Goal: Information Seeking & Learning: Learn about a topic

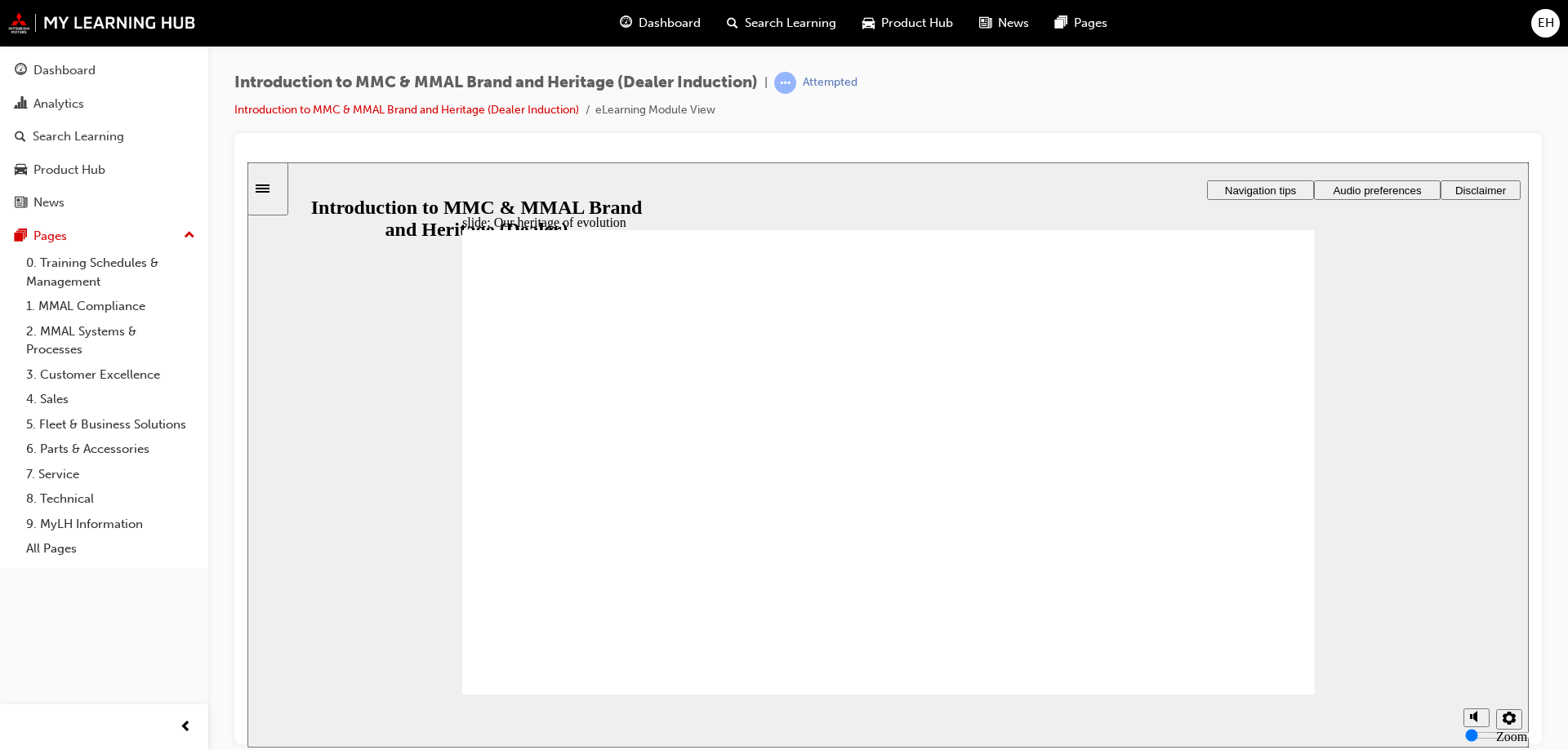
click at [1293, 695] on section "Playback Speed 2 1.75 1.5 1.25 0.75" at bounding box center [887, 721] width 1281 height 54
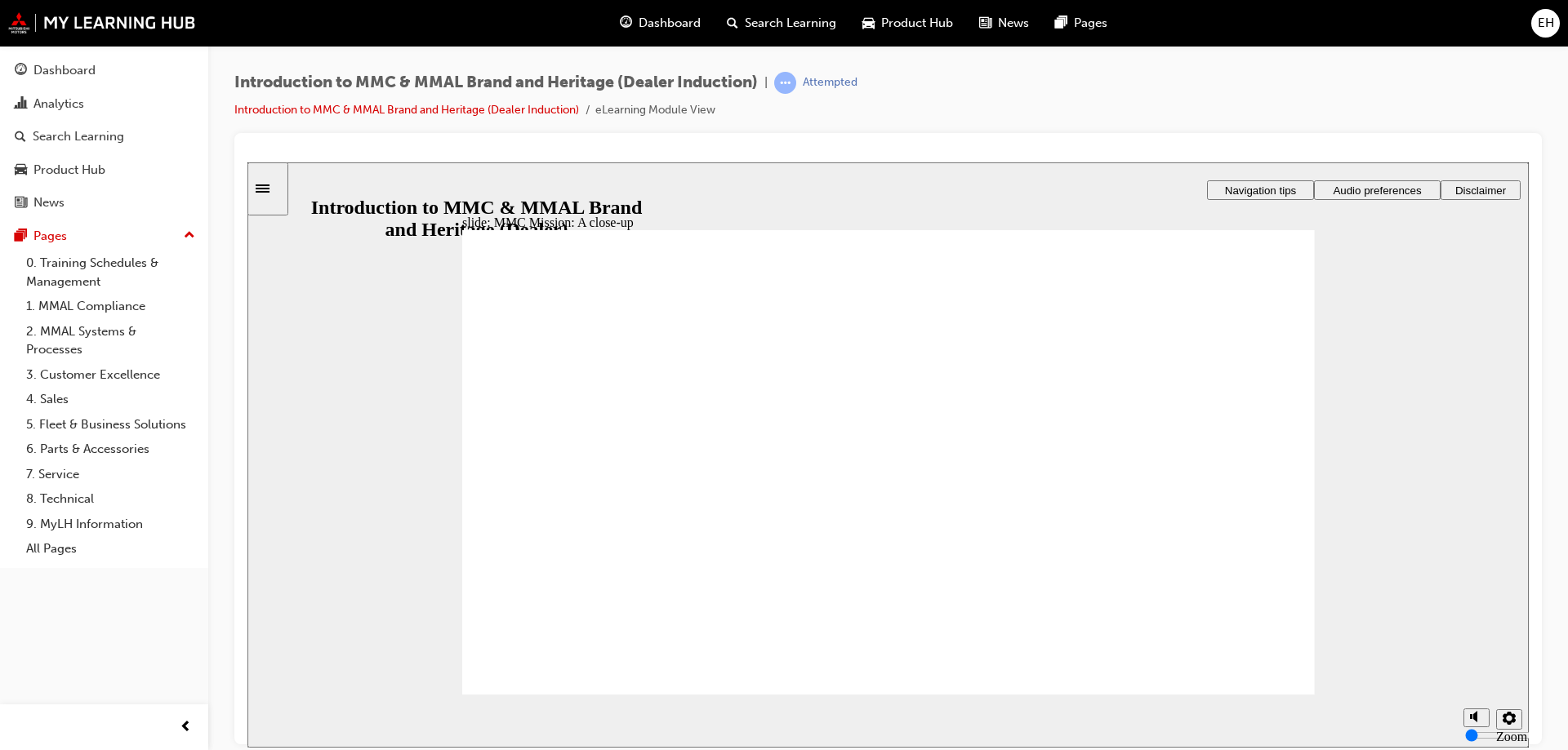
drag, startPoint x: 945, startPoint y: 335, endPoint x: 1004, endPoint y: 365, distance: 66.2
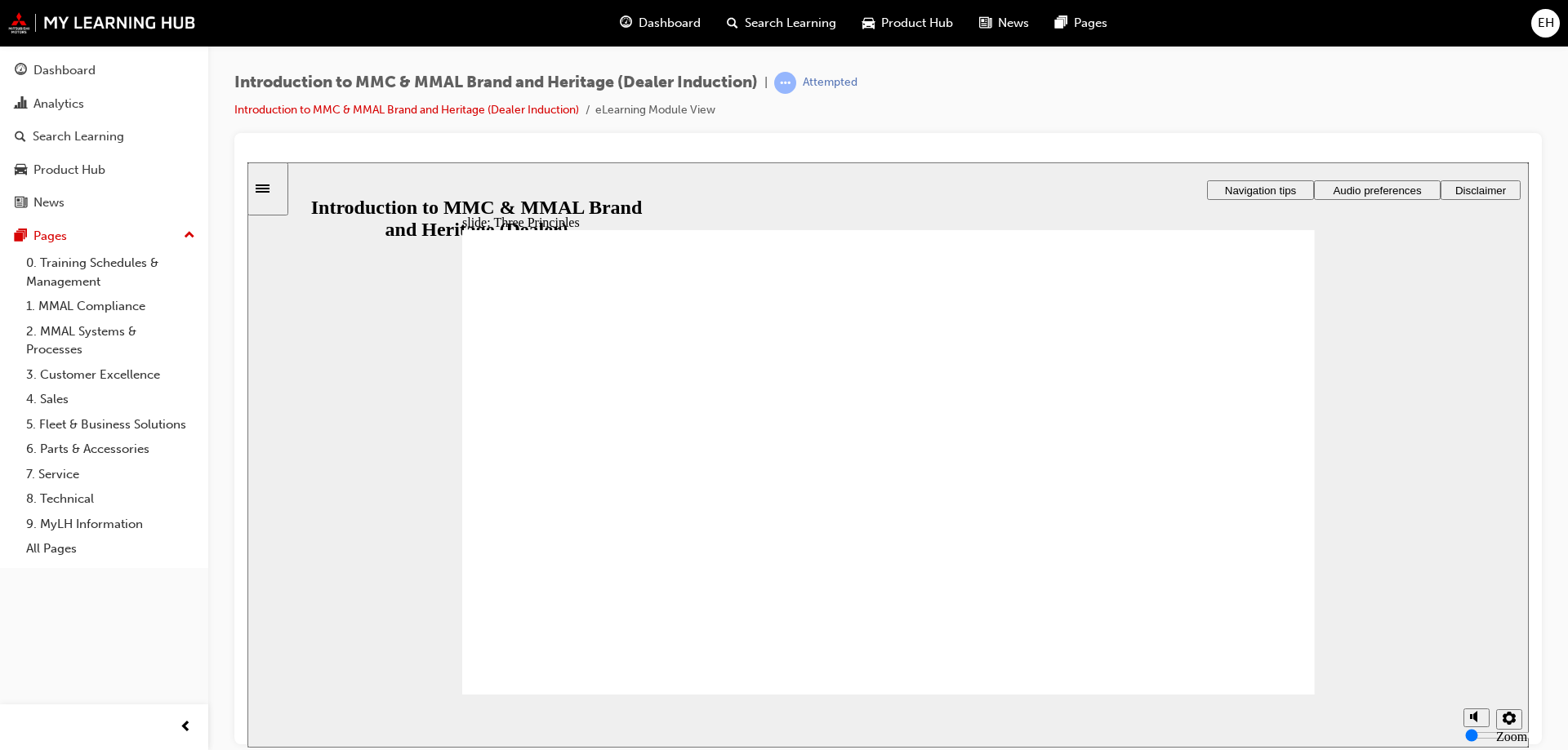
click at [1267, 188] on span "Navigation tips" at bounding box center [1261, 189] width 71 height 12
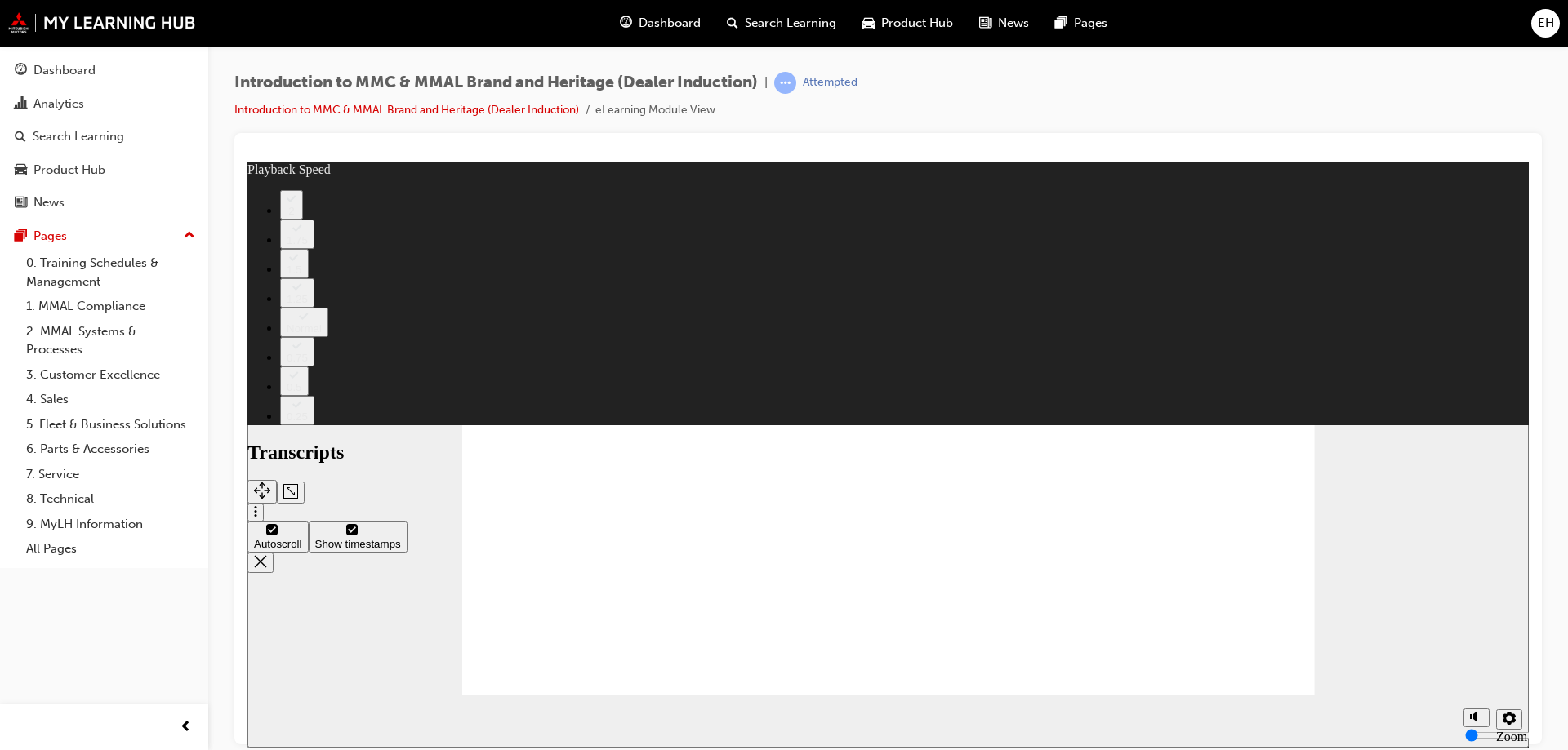
type input "0"
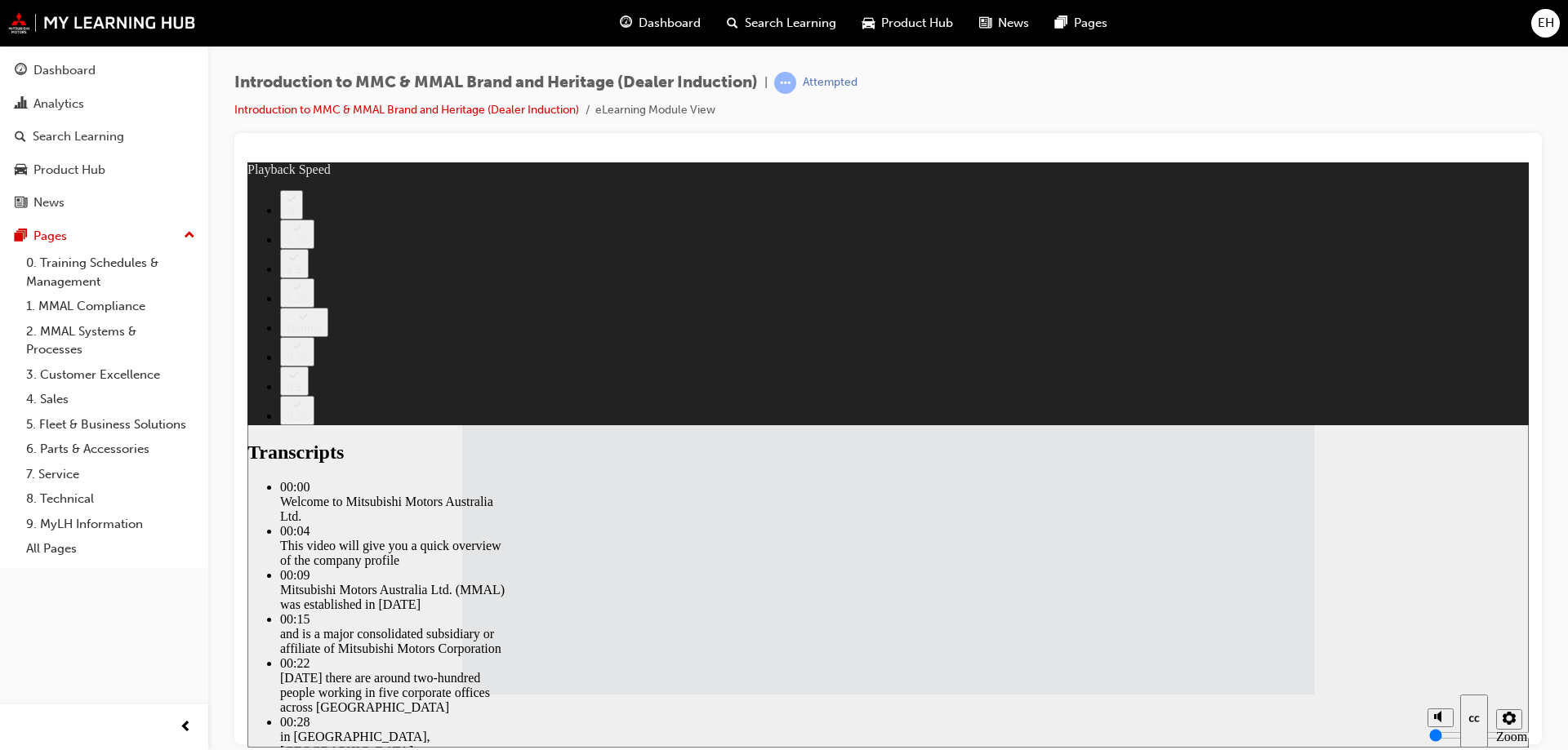
type input "112"
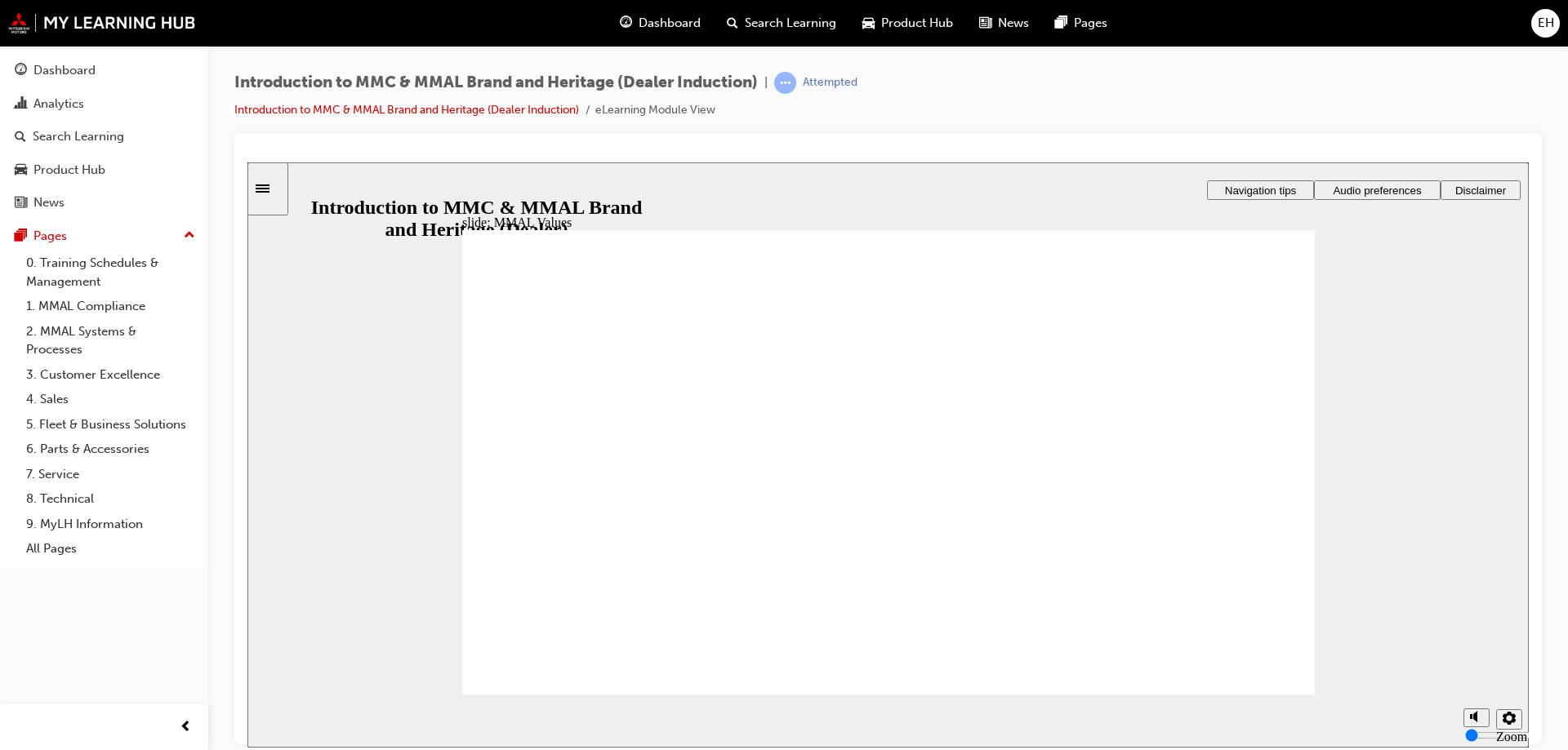
click at [1169, 696] on section "Playback Speed 2 1.75 1.5 1.25 0.75" at bounding box center [887, 721] width 1281 height 54
drag, startPoint x: 580, startPoint y: 440, endPoint x: 691, endPoint y: 489, distance: 121.3
drag, startPoint x: 598, startPoint y: 437, endPoint x: 573, endPoint y: 499, distance: 66.9
drag, startPoint x: 852, startPoint y: 506, endPoint x: 848, endPoint y: 495, distance: 11.7
drag, startPoint x: 821, startPoint y: 445, endPoint x: 956, endPoint y: 496, distance: 144.3
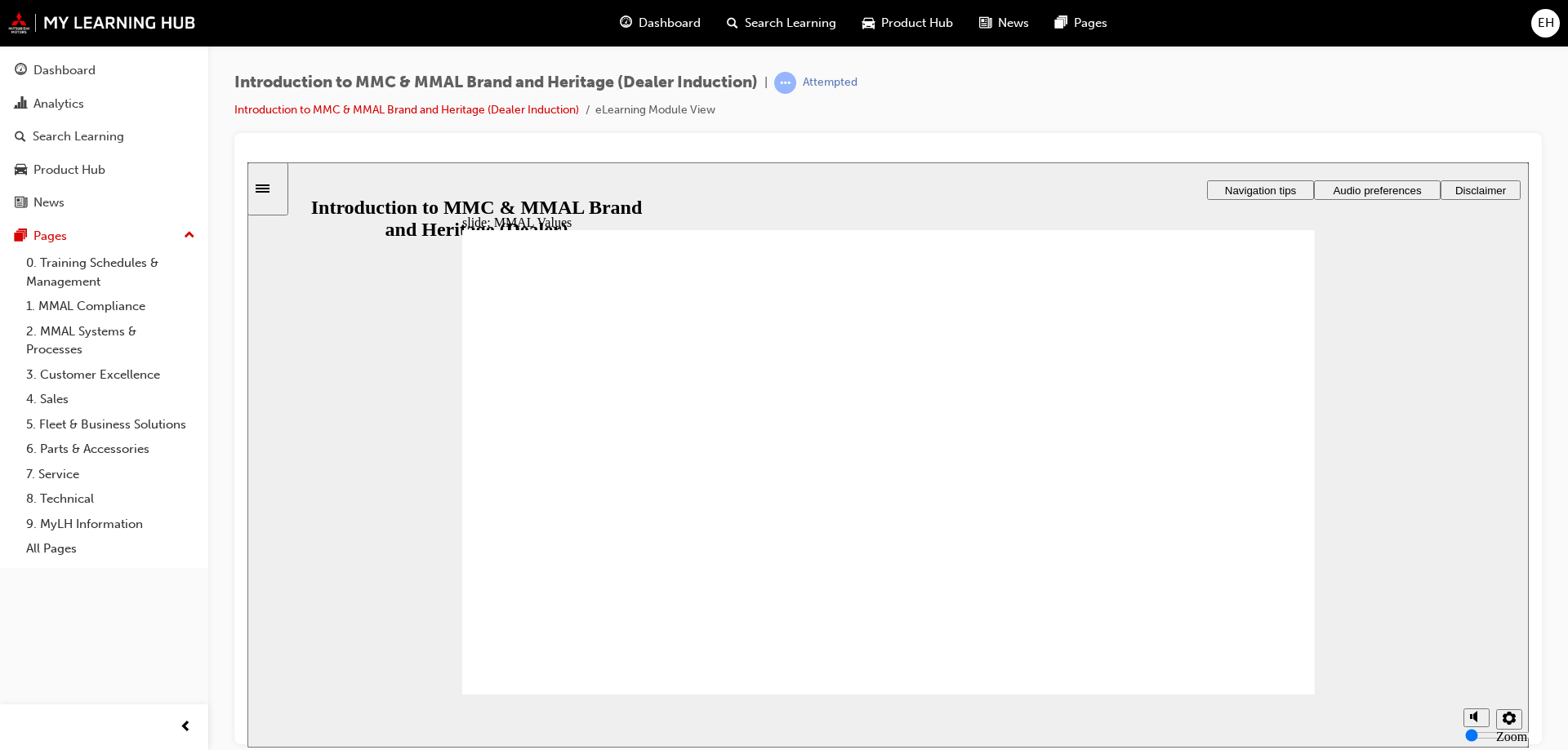
drag, startPoint x: 968, startPoint y: 443, endPoint x: 983, endPoint y: 519, distance: 77.5
drag, startPoint x: 947, startPoint y: 460, endPoint x: 655, endPoint y: 509, distance: 296.1
drag, startPoint x: 700, startPoint y: 445, endPoint x: 1190, endPoint y: 493, distance: 492.3
drag, startPoint x: 691, startPoint y: 450, endPoint x: 577, endPoint y: 526, distance: 137.0
drag, startPoint x: 1083, startPoint y: 446, endPoint x: 1198, endPoint y: 506, distance: 129.7
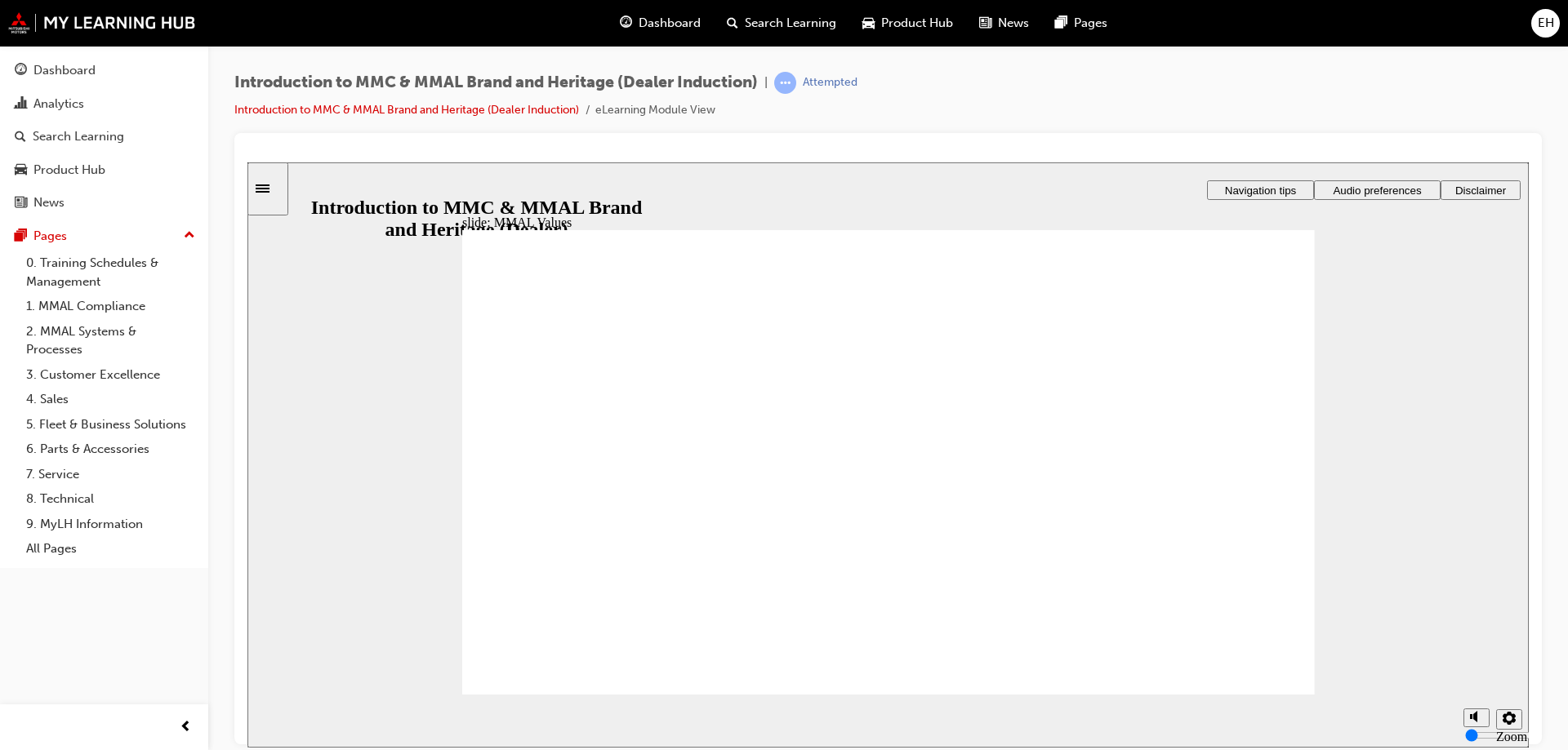
drag, startPoint x: 1209, startPoint y: 445, endPoint x: 950, endPoint y: 529, distance: 272.3
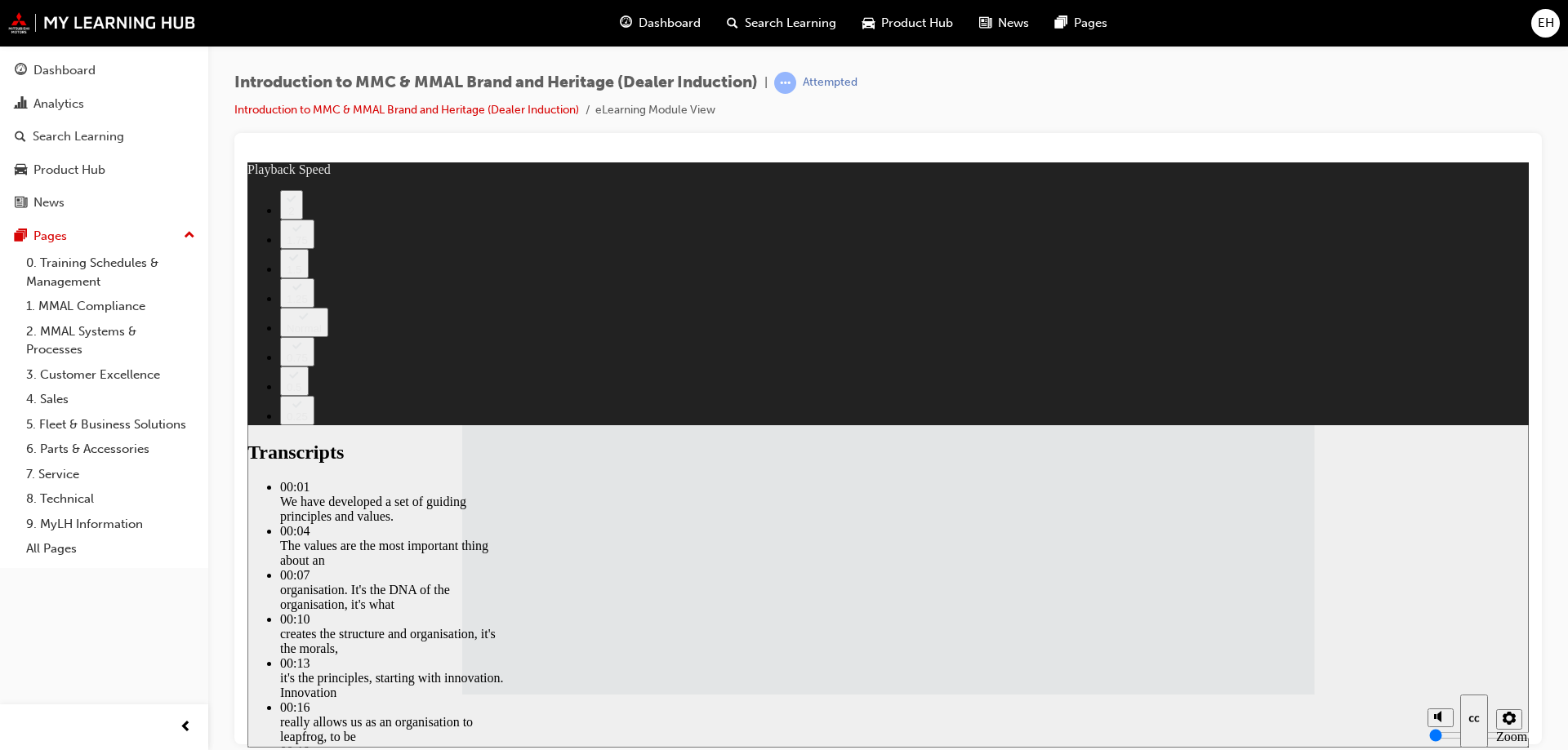
type input "120"
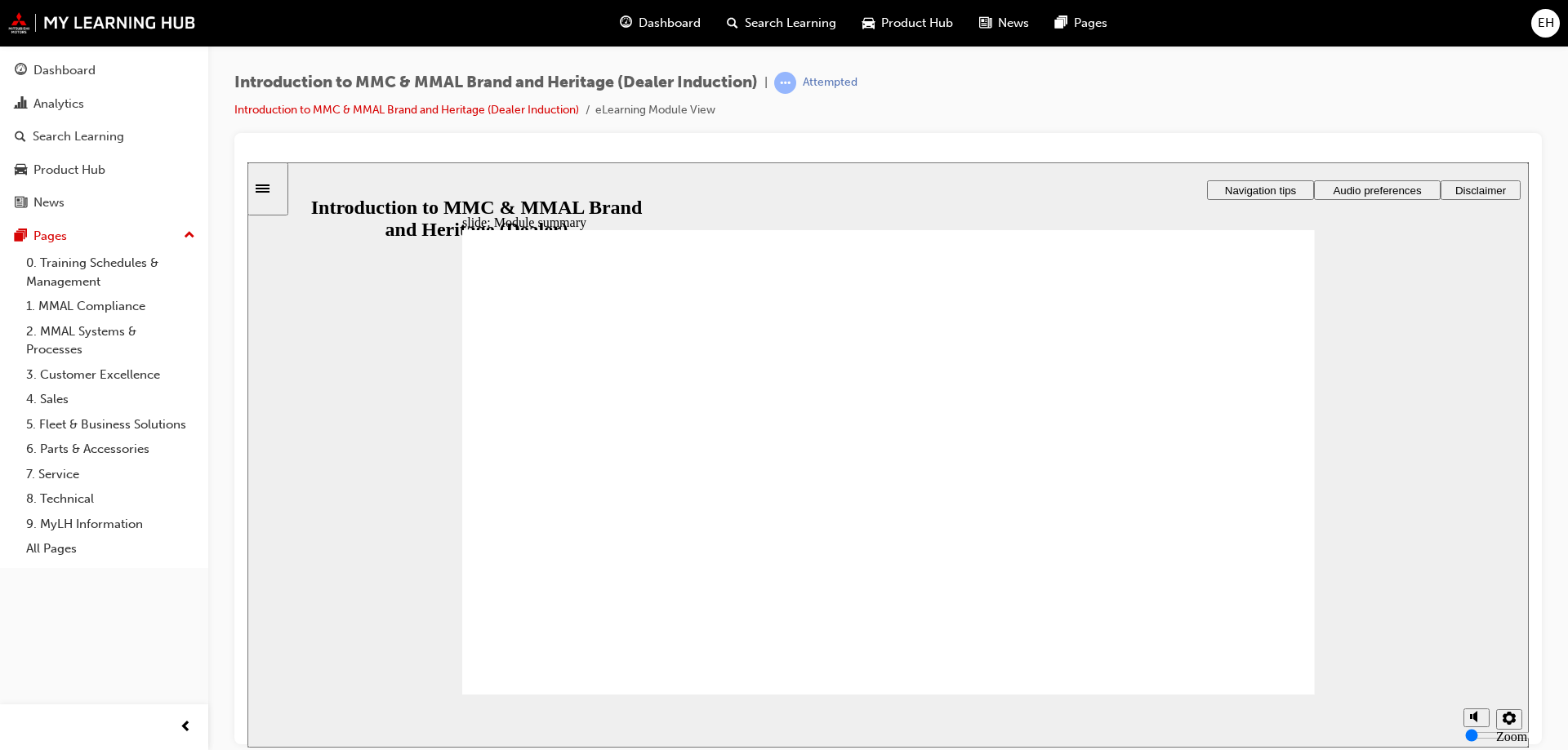
checkbox input "true"
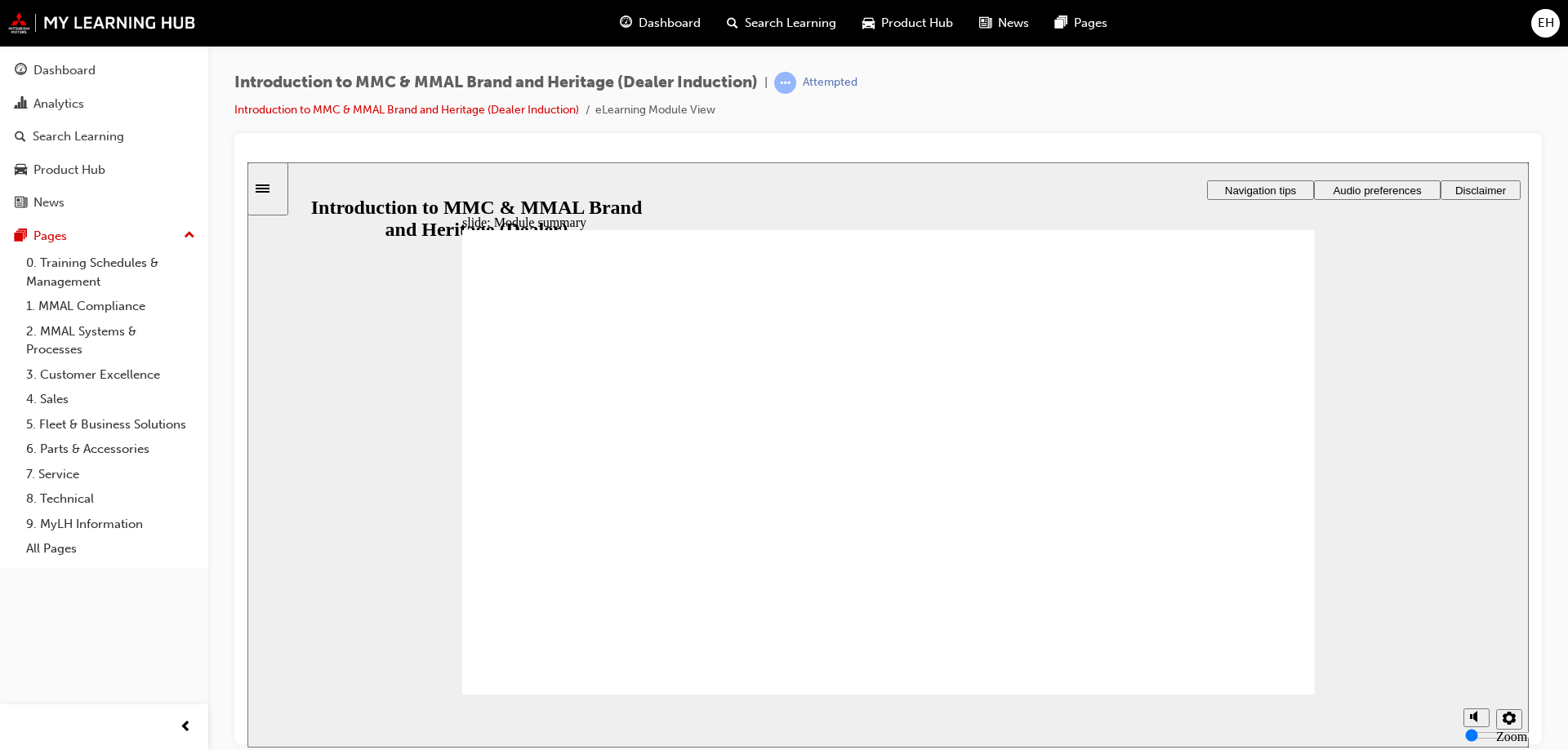
checkbox input "true"
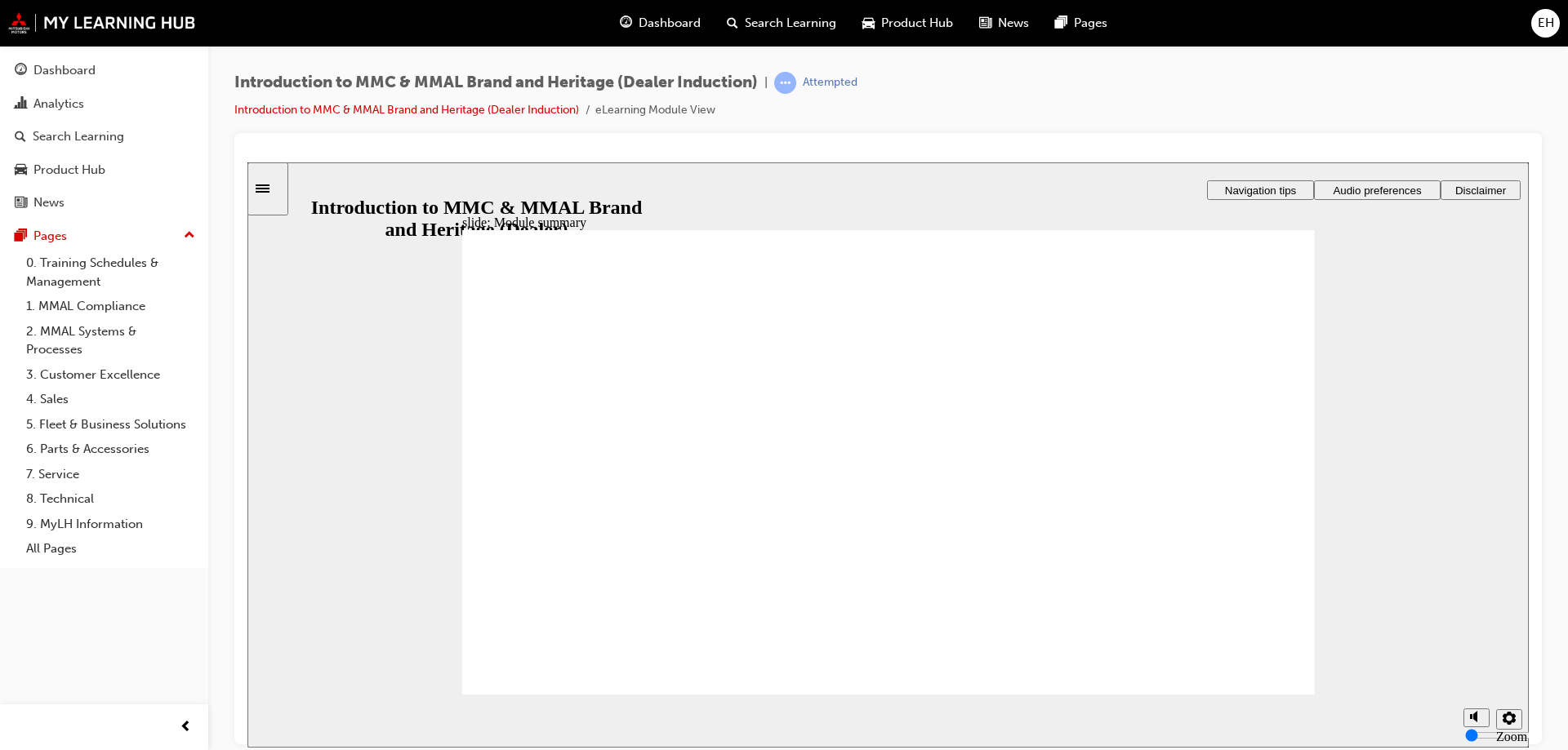
checkbox input "true"
radio input "true"
drag, startPoint x: 714, startPoint y: 482, endPoint x: 589, endPoint y: 636, distance: 198.3
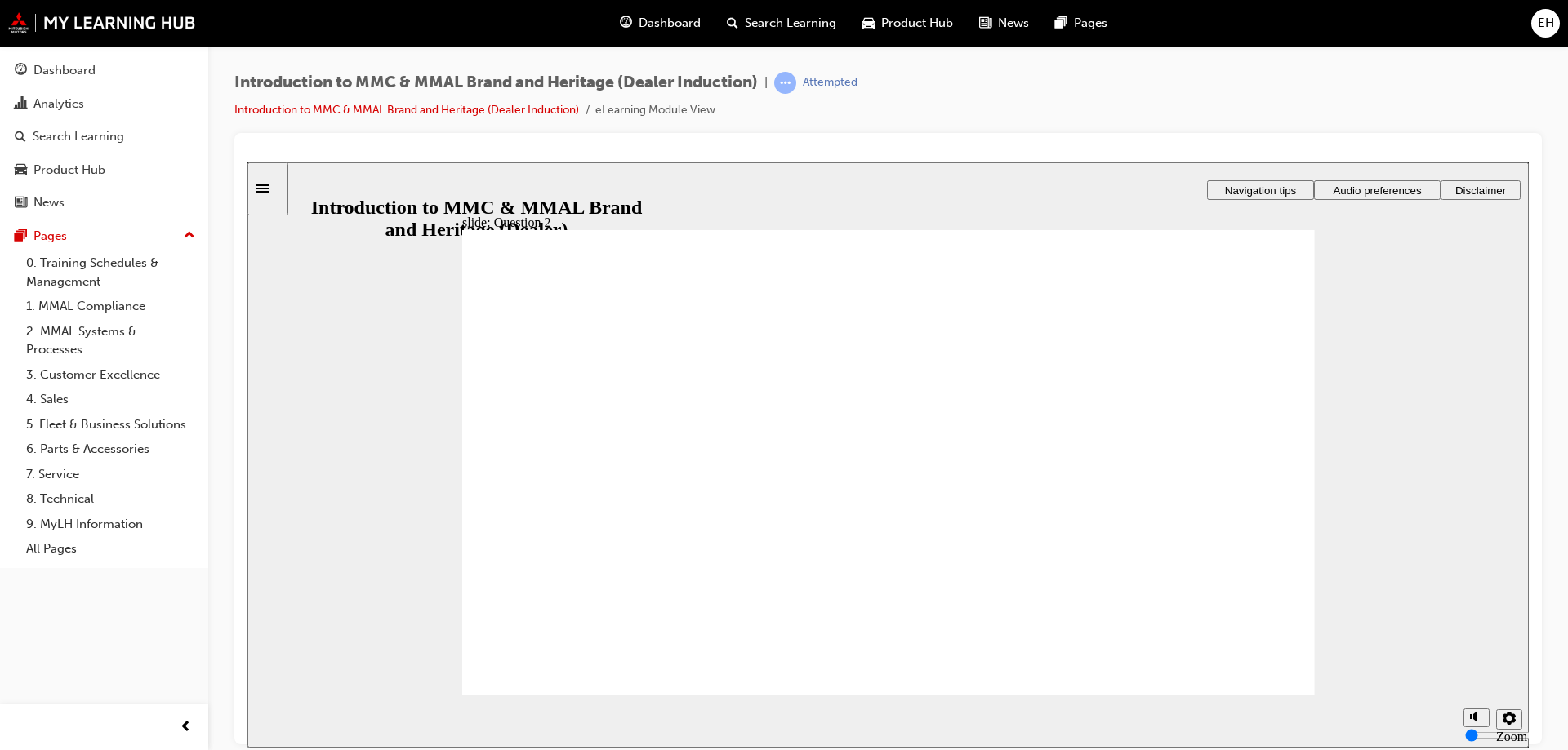
radio input "true"
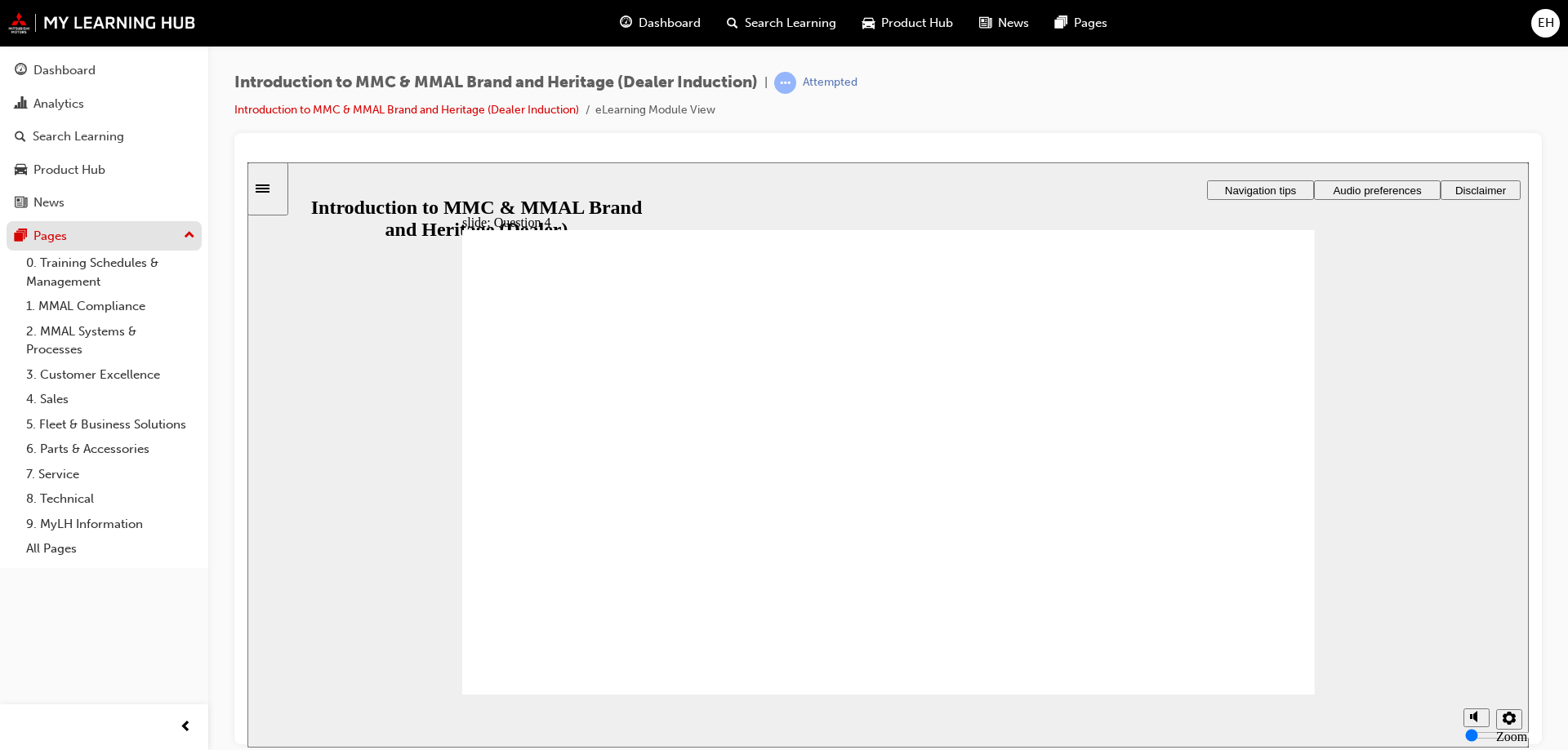
click at [78, 238] on div "Pages" at bounding box center [104, 236] width 179 height 21
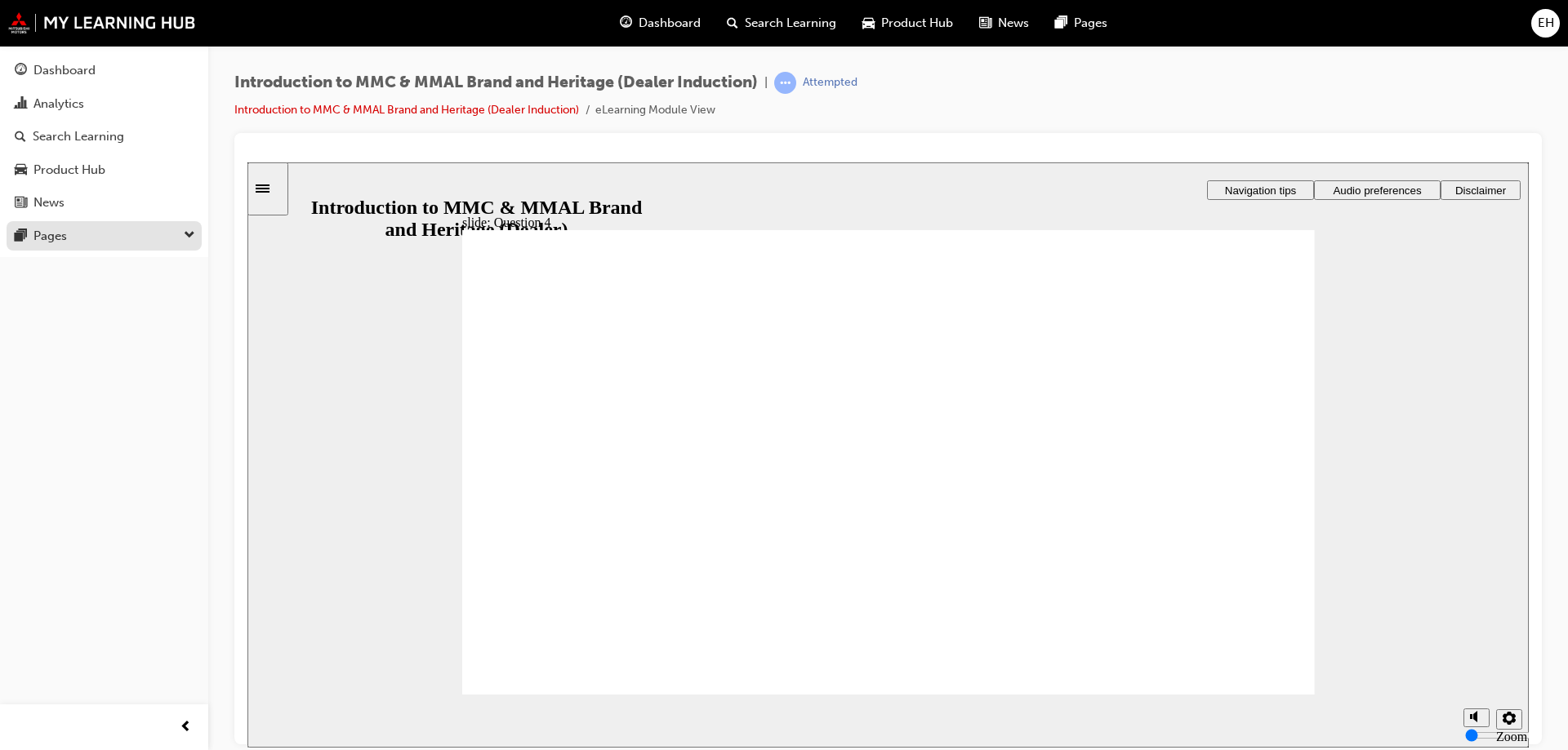
click at [78, 238] on div "Pages" at bounding box center [104, 236] width 179 height 21
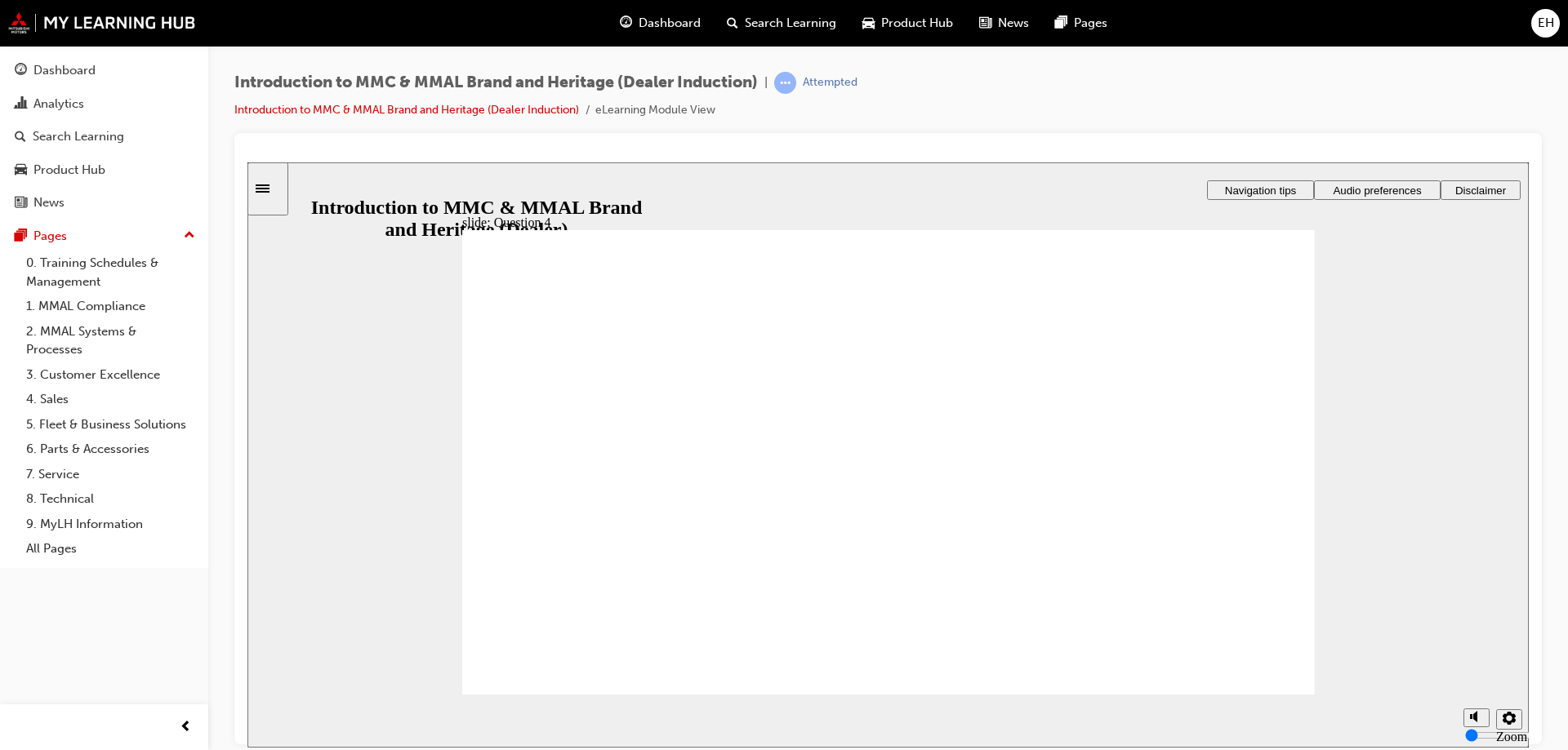
radio input "true"
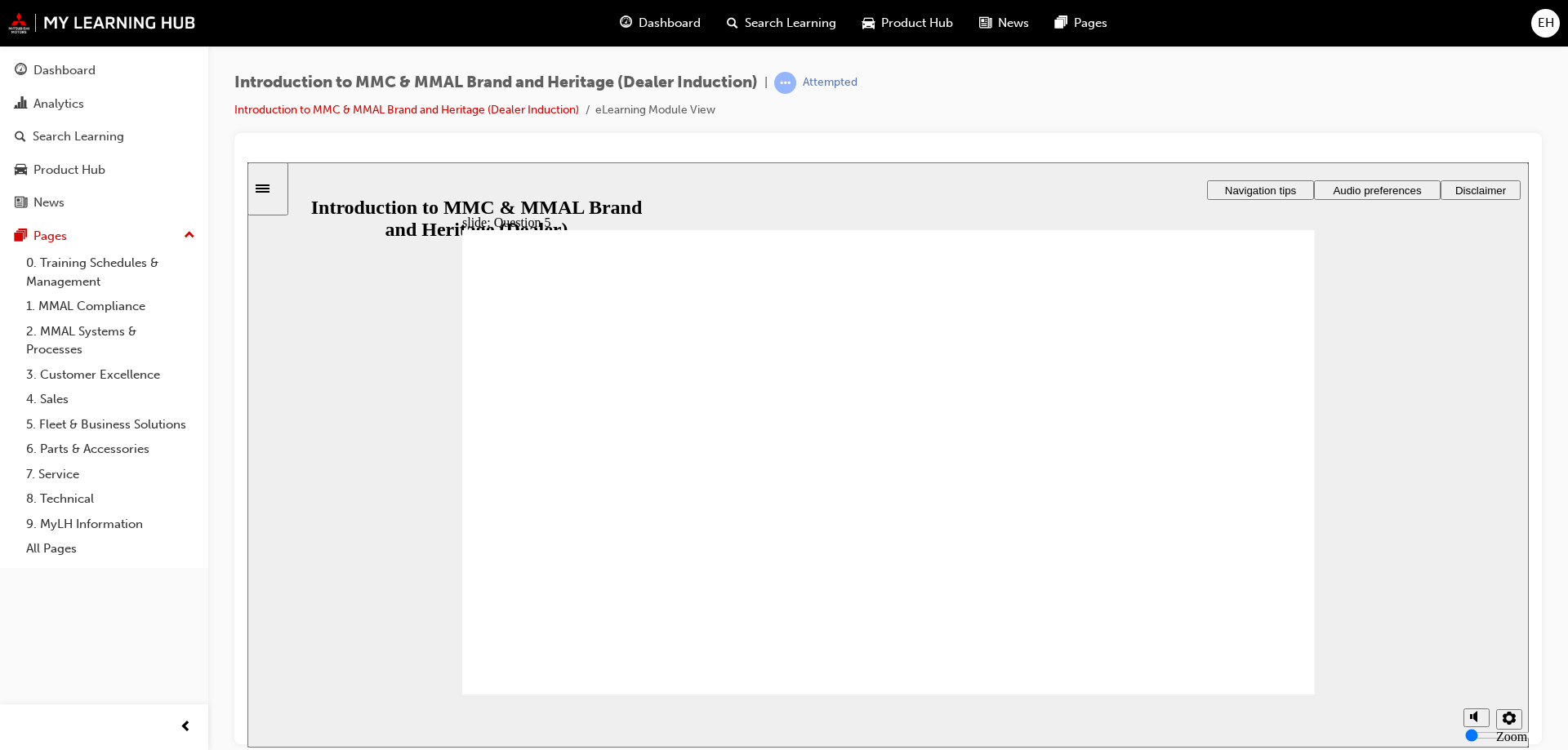
checkbox input "true"
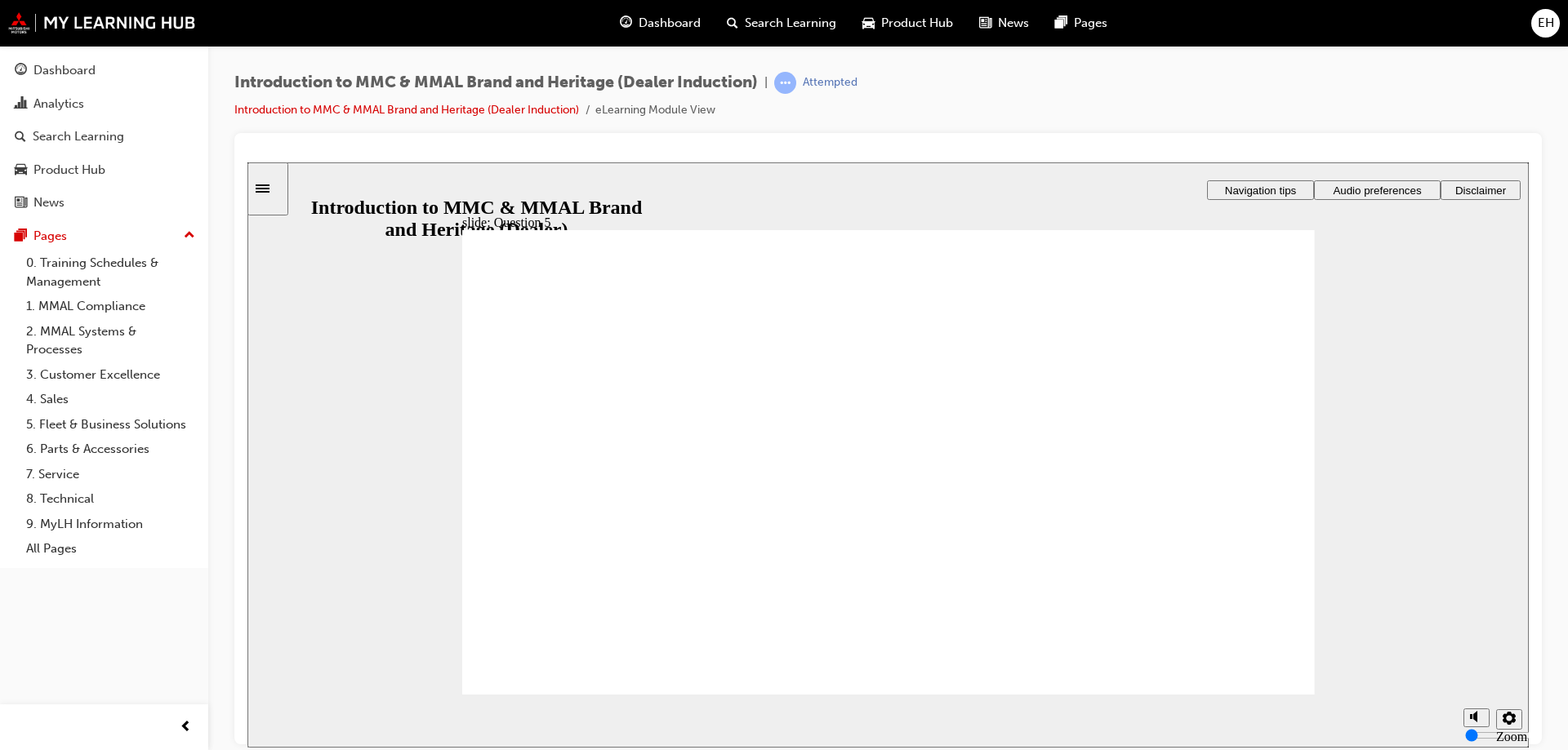
click at [58, 268] on link "0. Training Schedules & Management" at bounding box center [111, 273] width 183 height 44
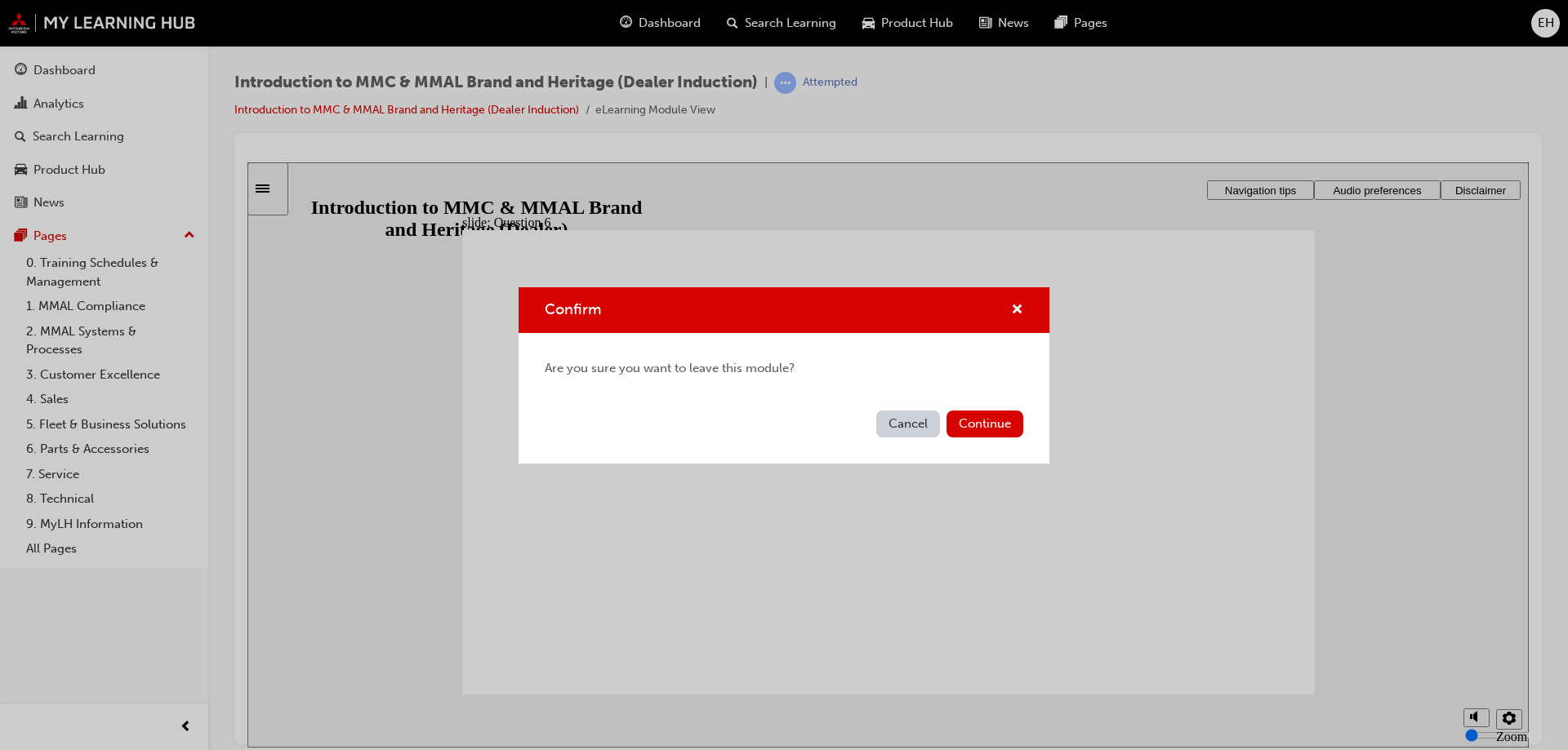
click at [918, 417] on button "Cancel" at bounding box center [908, 424] width 64 height 27
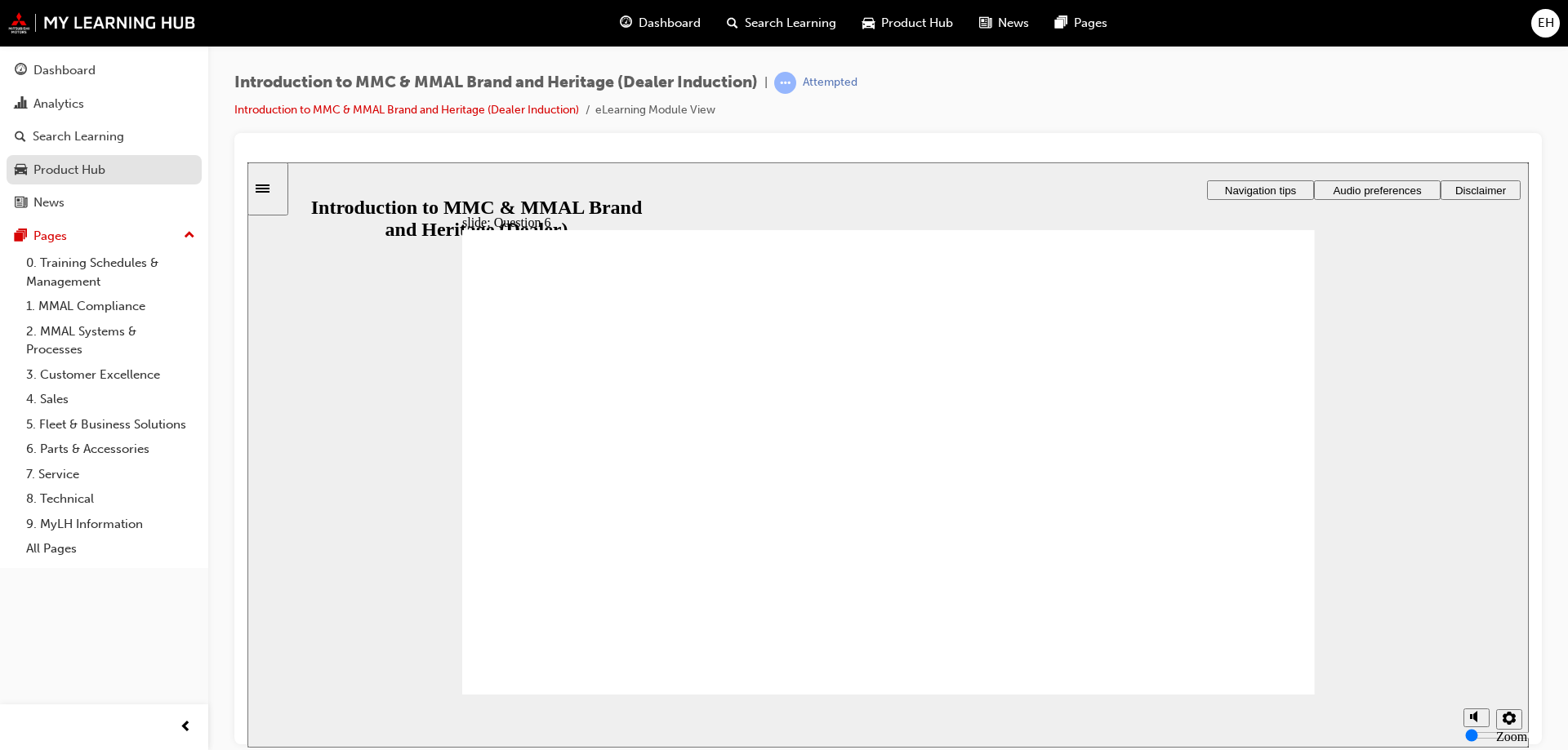
click at [90, 164] on div "Product Hub" at bounding box center [69, 170] width 71 height 19
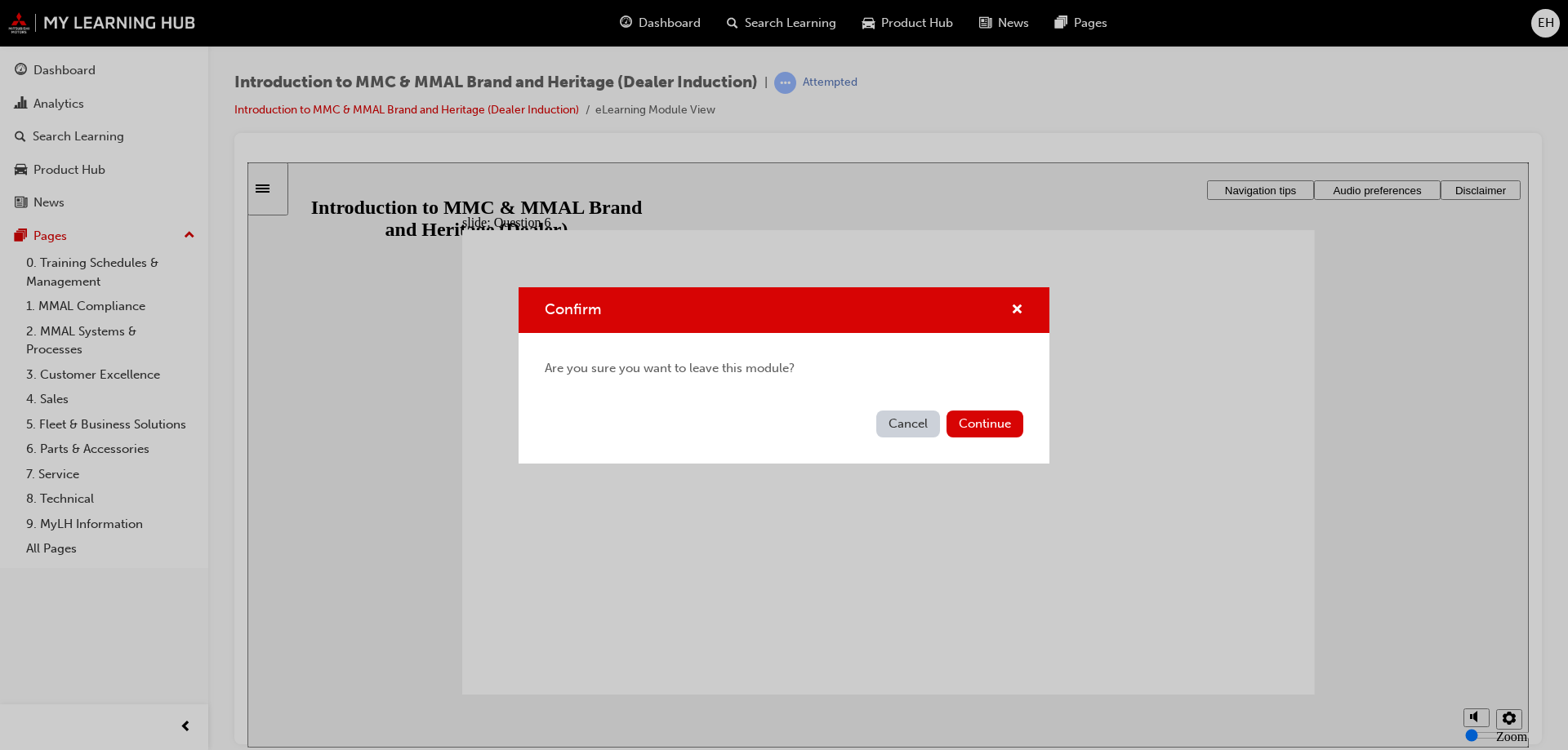
click at [924, 413] on button "Cancel" at bounding box center [908, 424] width 64 height 27
